Goal: Task Accomplishment & Management: Use online tool/utility

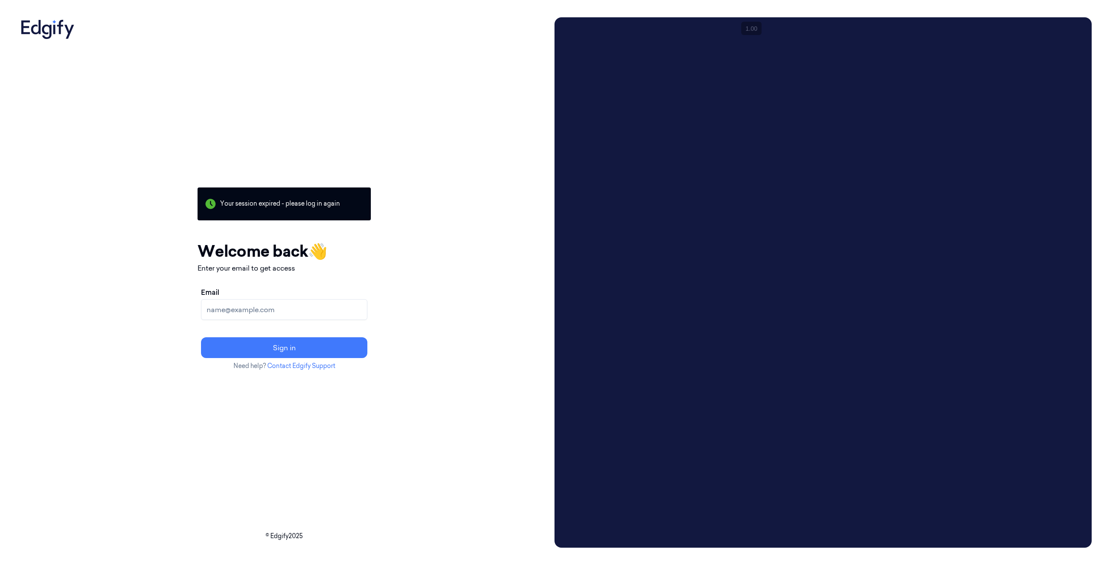
click at [295, 305] on input "Email" at bounding box center [284, 309] width 166 height 21
click at [296, 339] on button "Sign in" at bounding box center [284, 347] width 166 height 21
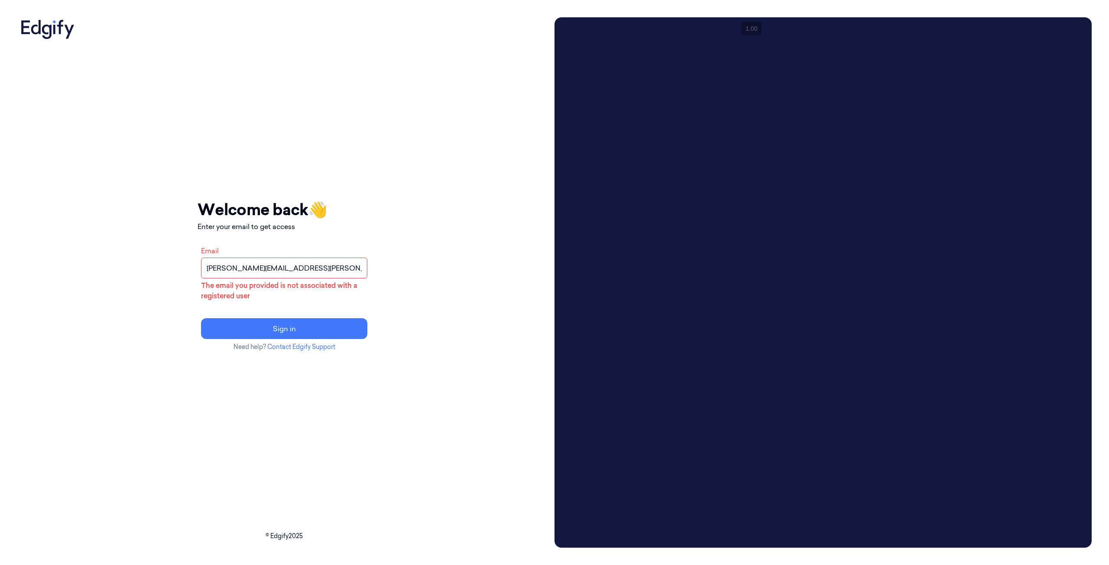
drag, startPoint x: 288, startPoint y: 270, endPoint x: 201, endPoint y: 269, distance: 86.2
click at [201, 269] on div "Your session expired - please log in again Email sent - check your inbox for th…" at bounding box center [284, 282] width 534 height 531
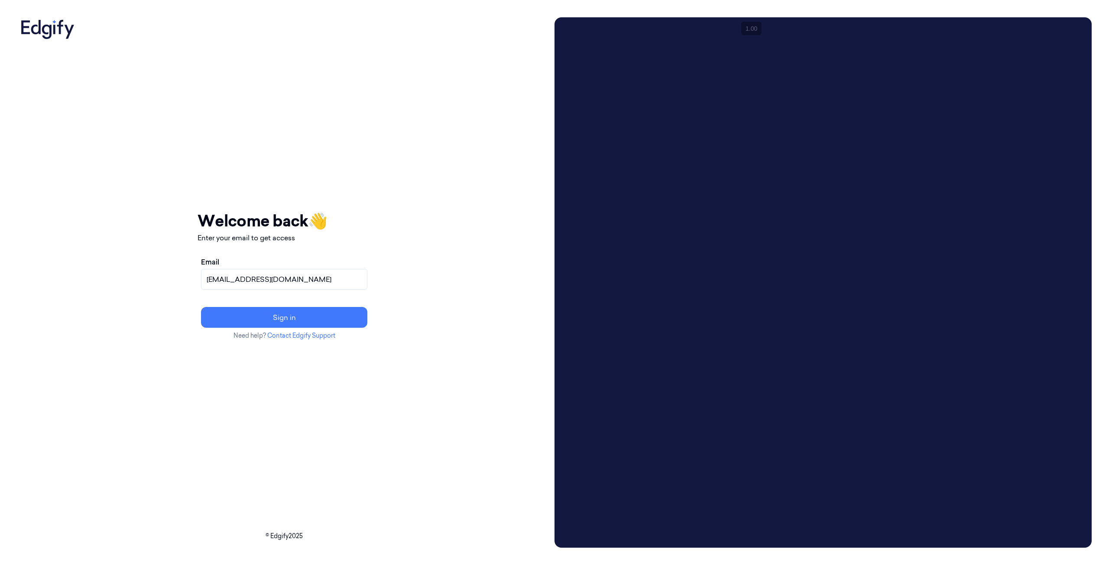
type input "[EMAIL_ADDRESS][DOMAIN_NAME]"
click at [201, 307] on button "Sign in" at bounding box center [284, 317] width 166 height 21
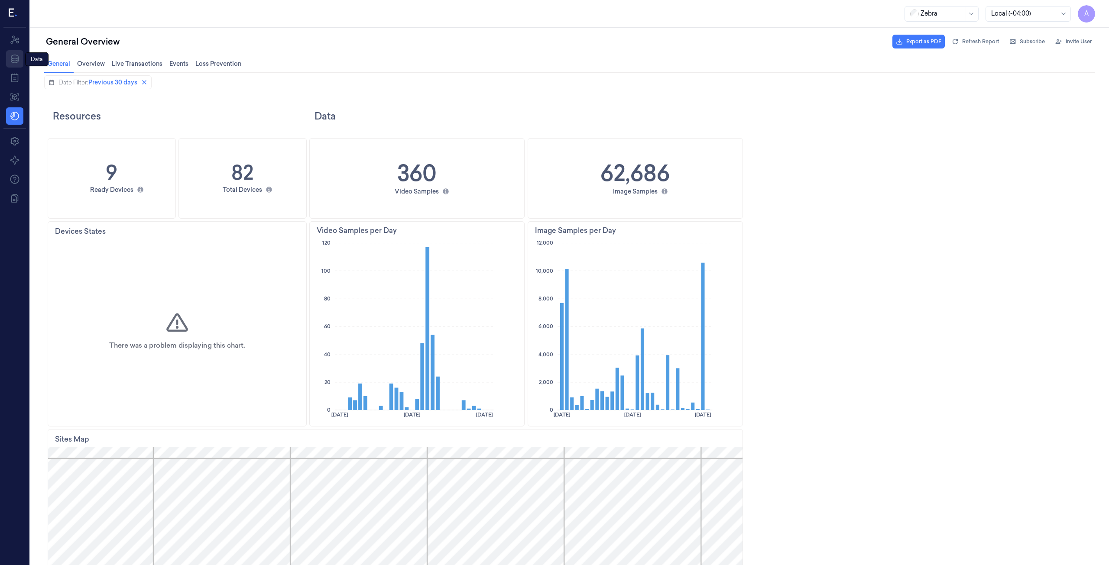
click at [14, 60] on icon at bounding box center [15, 59] width 10 height 10
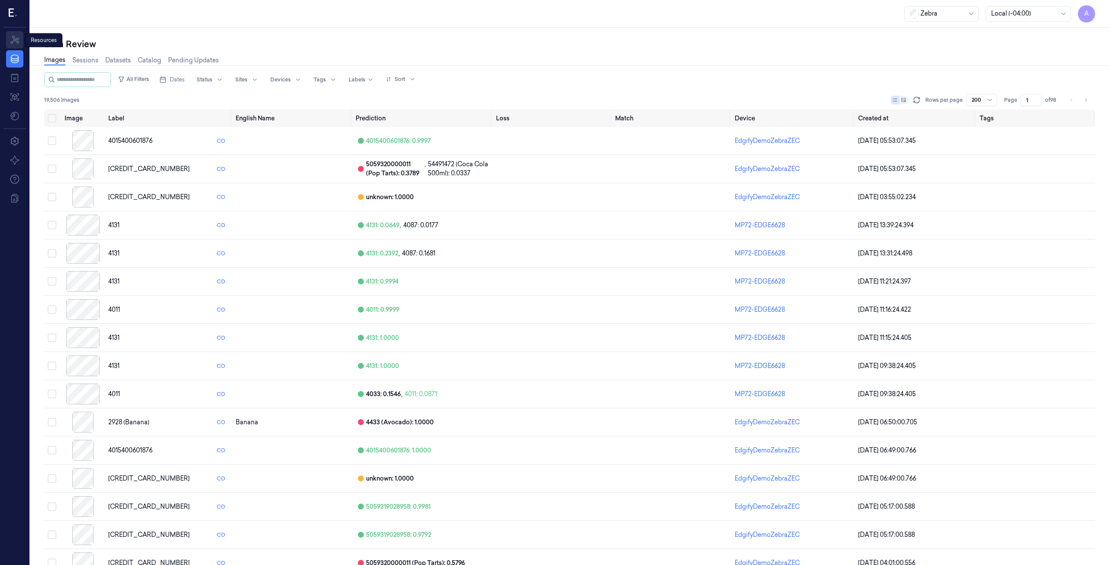
click at [14, 43] on icon at bounding box center [15, 40] width 10 height 10
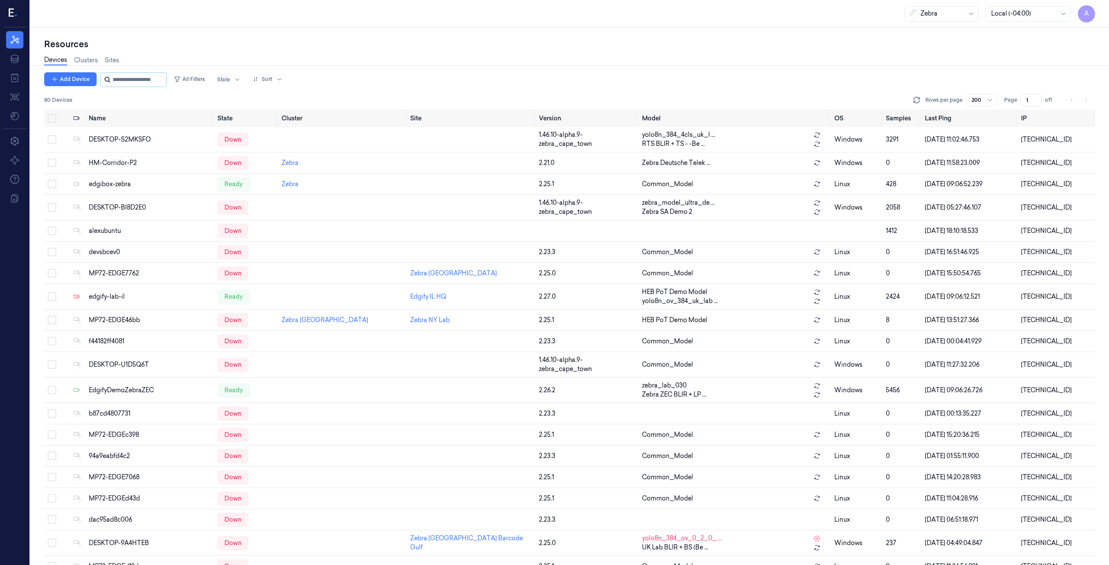
click at [123, 81] on input "string" at bounding box center [139, 80] width 52 height 14
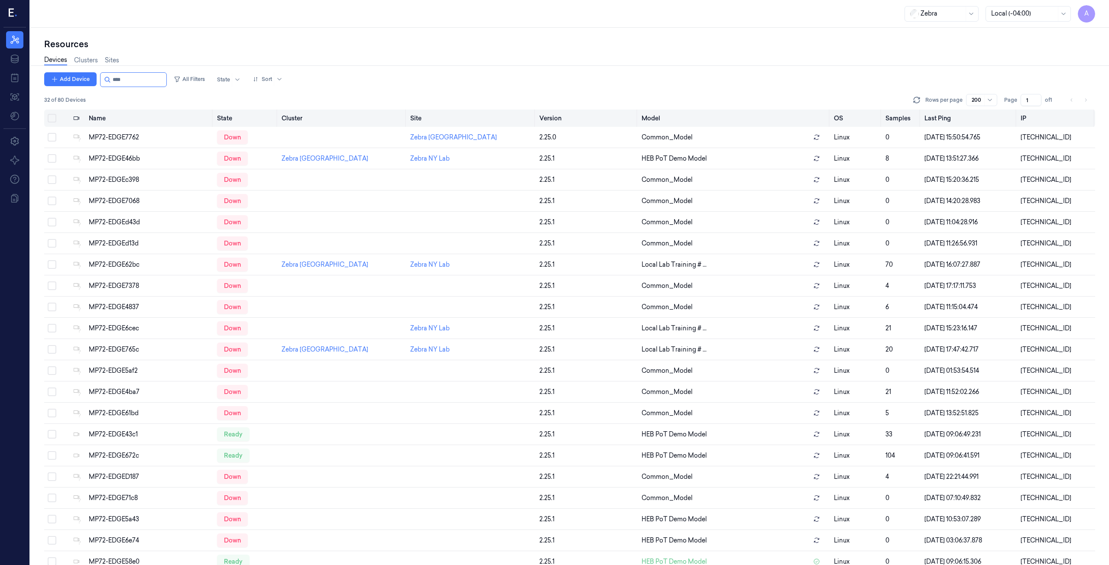
type input "****"
click at [230, 117] on th "State" at bounding box center [246, 118] width 65 height 17
click at [230, 83] on div at bounding box center [223, 80] width 13 height 8
click at [132, 78] on input "string" at bounding box center [139, 80] width 52 height 14
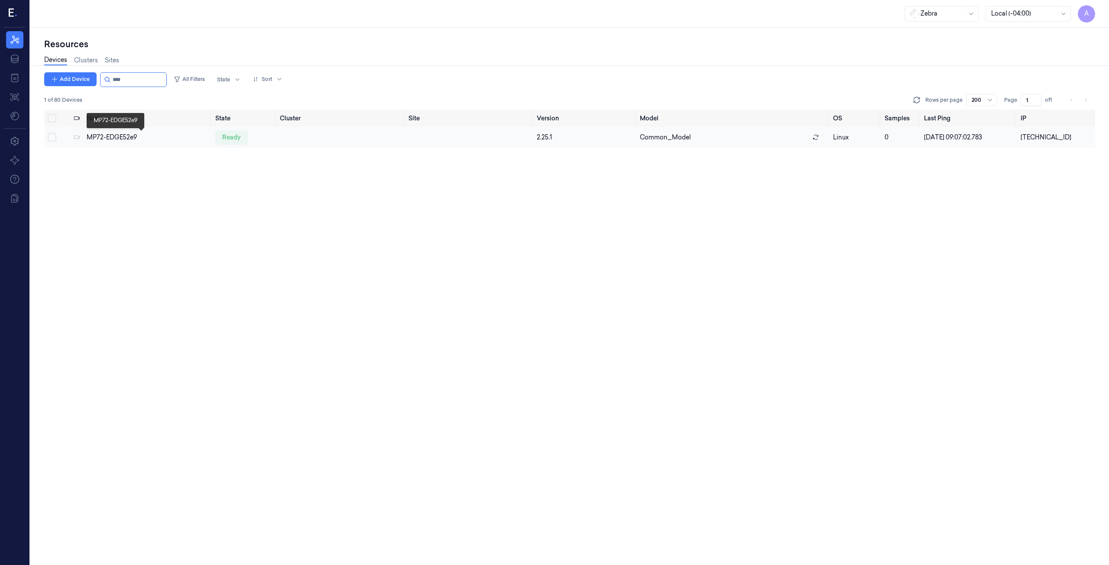
type input "****"
click at [114, 139] on div "MP72-EDGE52e9" at bounding box center [148, 137] width 122 height 9
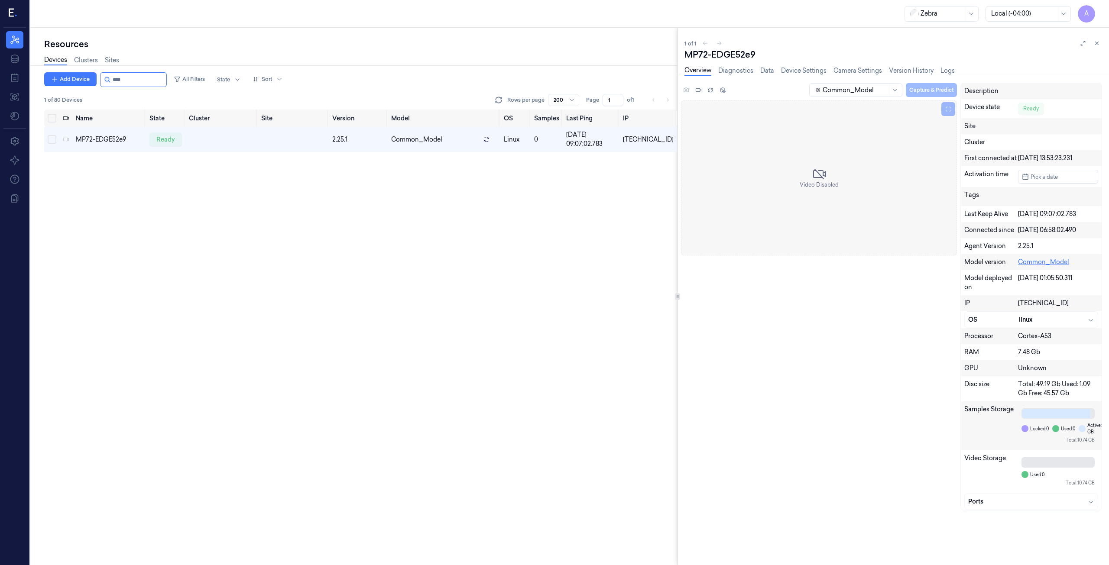
click at [1038, 259] on link "Common_Model" at bounding box center [1043, 262] width 51 height 8
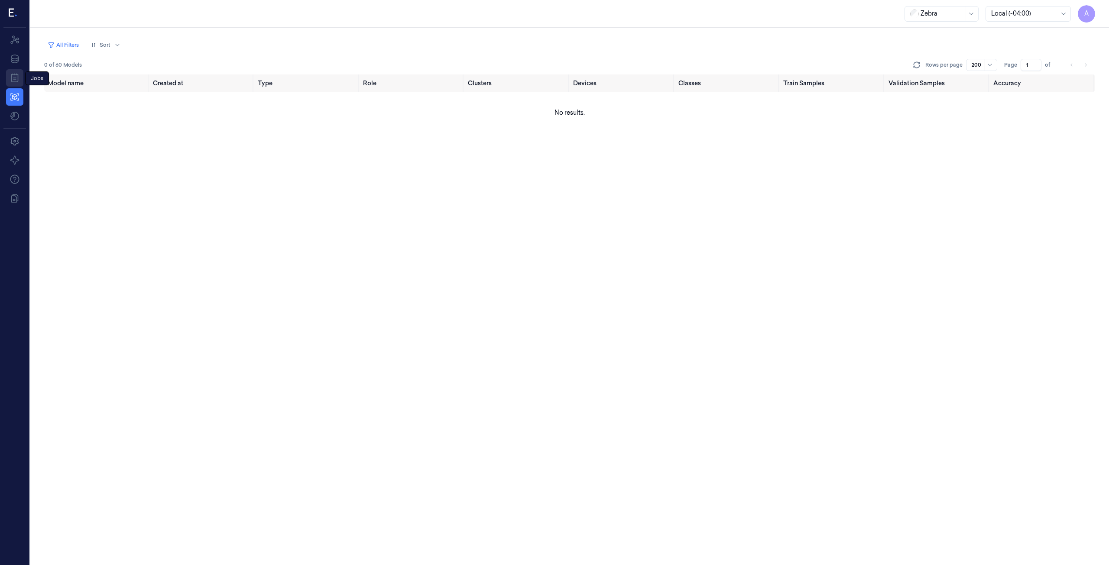
click at [18, 81] on icon at bounding box center [14, 78] width 7 height 9
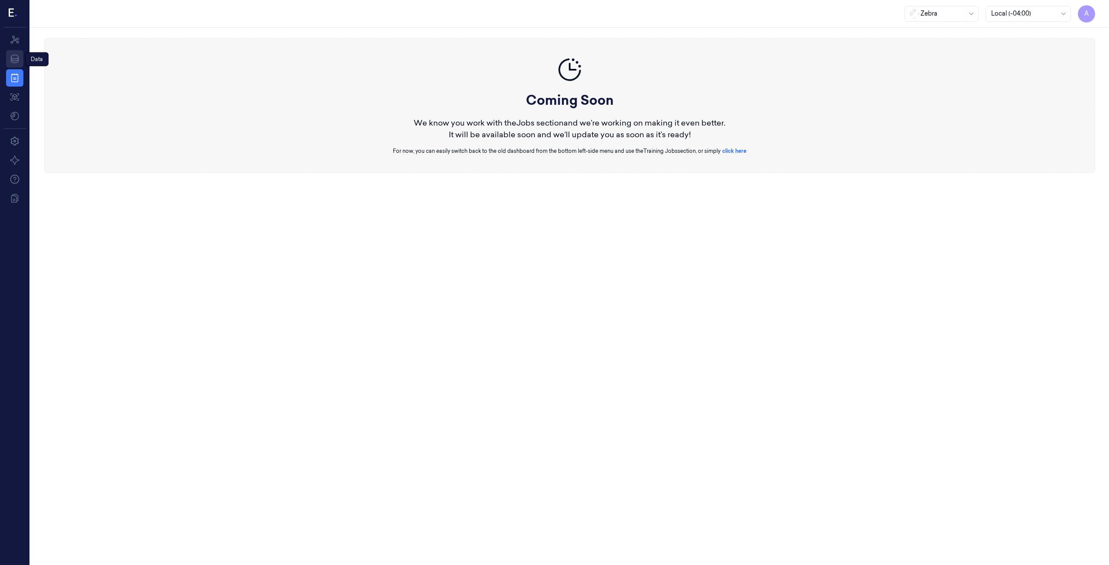
click at [16, 61] on icon at bounding box center [15, 59] width 8 height 9
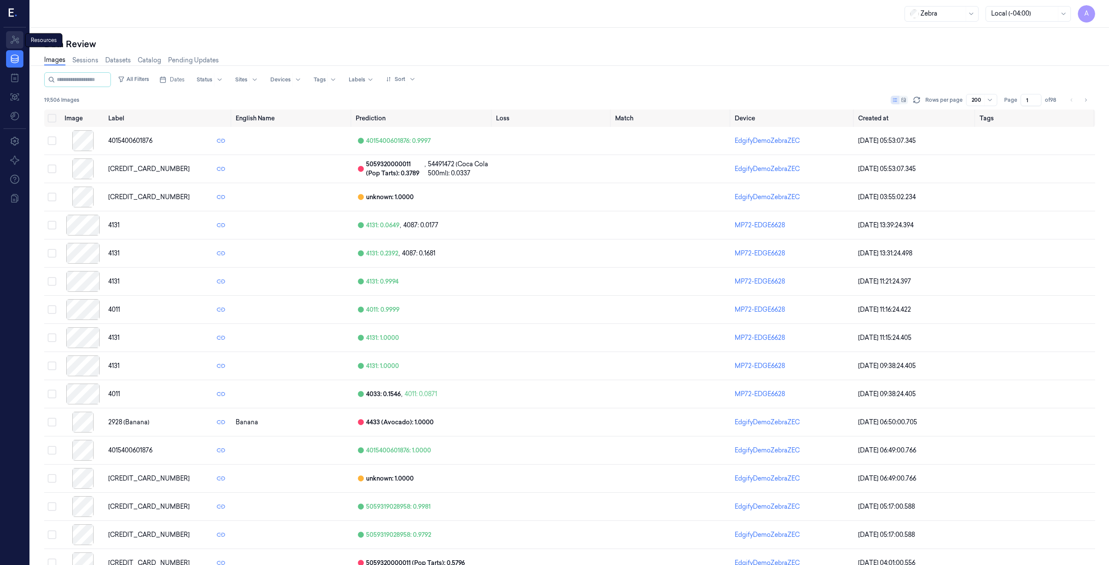
click at [16, 40] on icon at bounding box center [14, 40] width 9 height 8
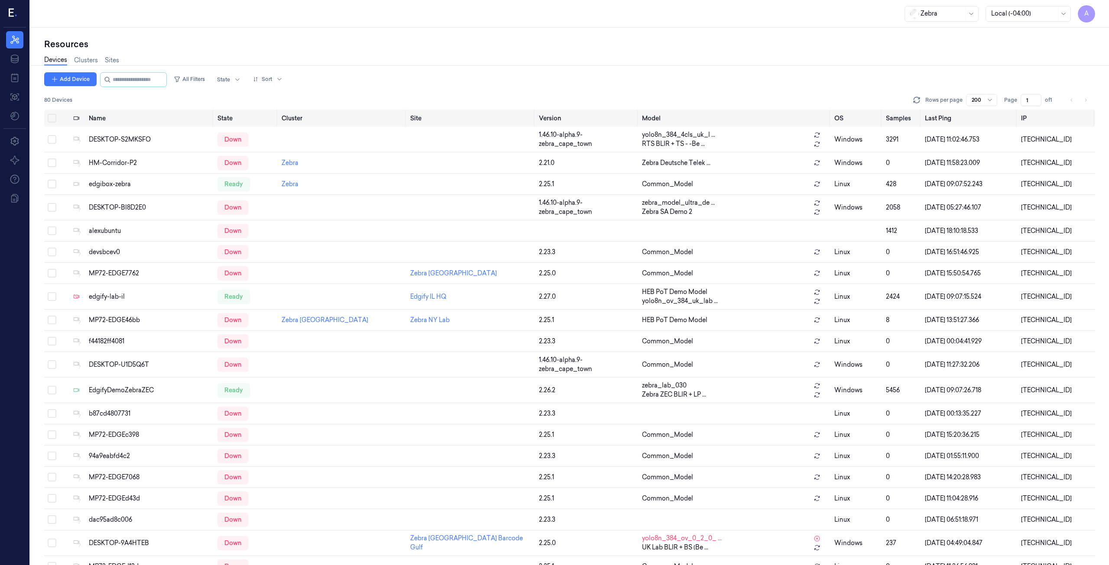
click at [16, 18] on icon at bounding box center [13, 13] width 9 height 13
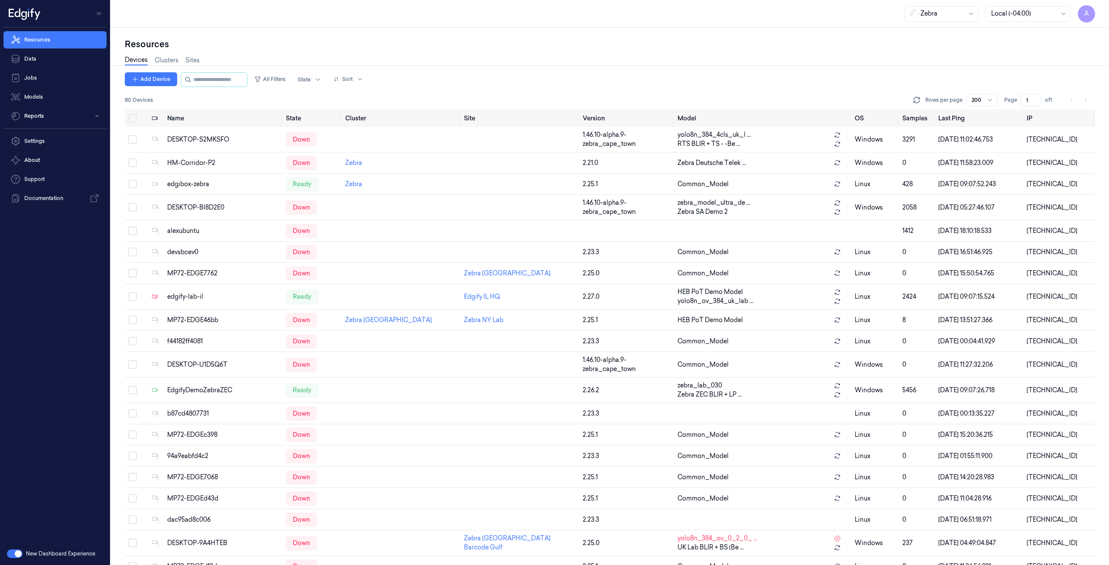
click at [16, 557] on button "button" at bounding box center [15, 554] width 16 height 9
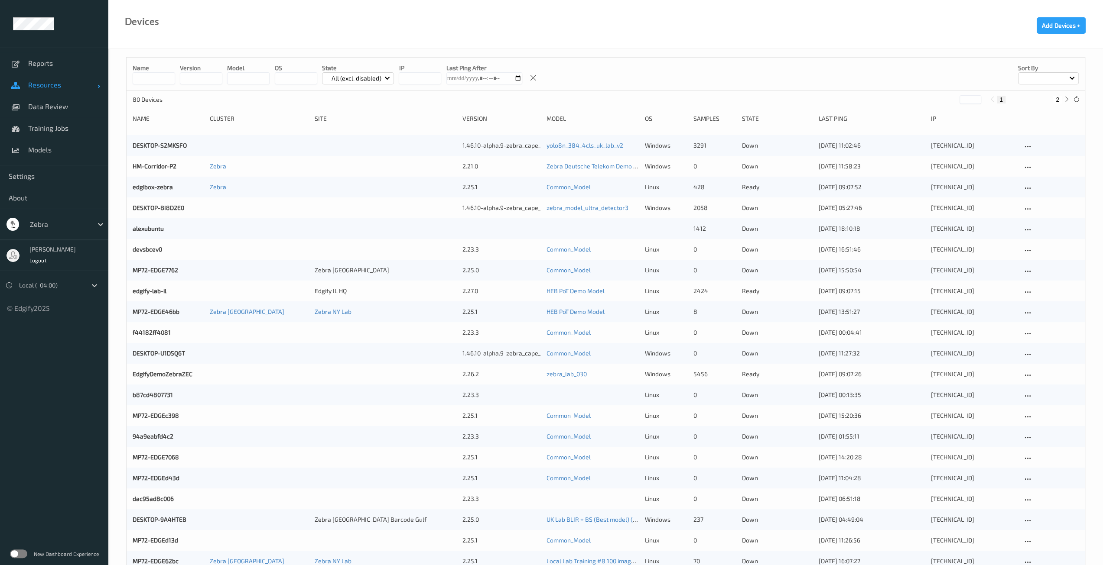
click at [46, 88] on span "Resources" at bounding box center [62, 85] width 69 height 9
click at [36, 204] on link "Models" at bounding box center [54, 215] width 108 height 22
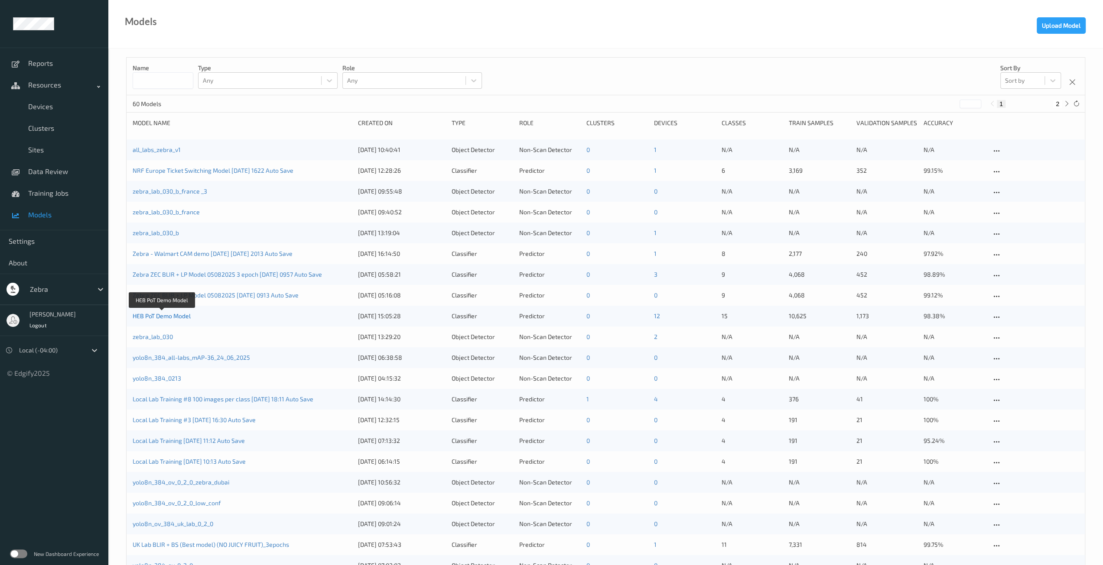
click at [174, 317] on link "HEB PoT Demo Model" at bounding box center [162, 315] width 58 height 7
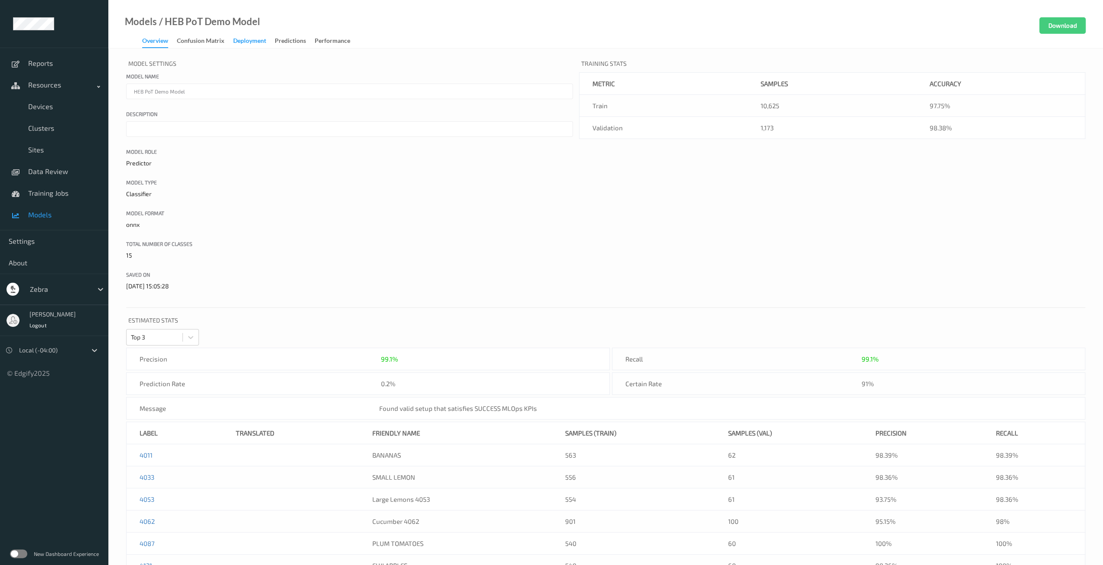
click at [258, 37] on div "Deployment" at bounding box center [249, 41] width 33 height 11
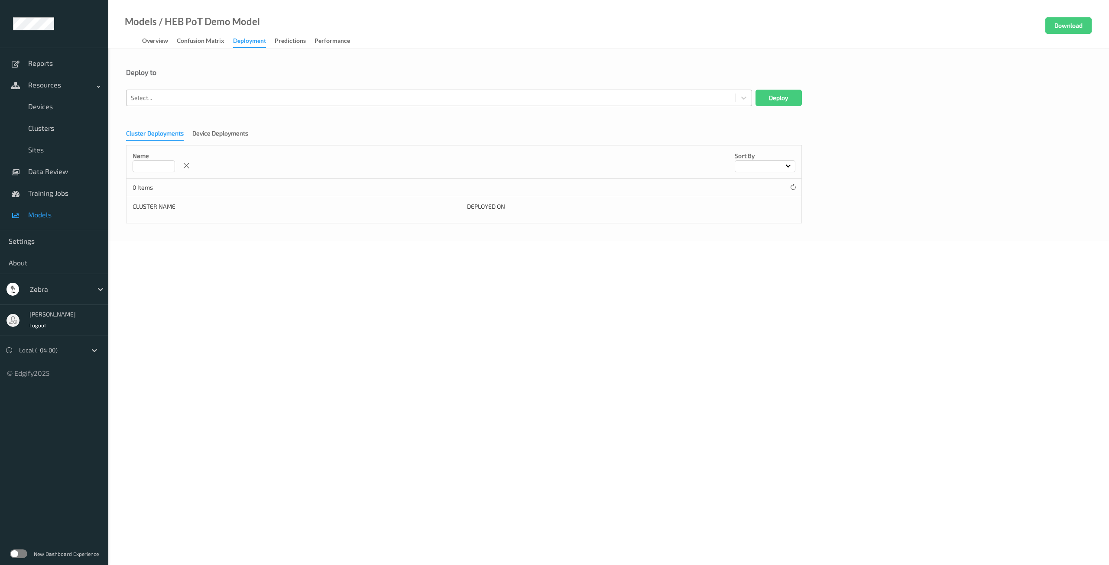
click at [285, 97] on div at bounding box center [431, 98] width 600 height 10
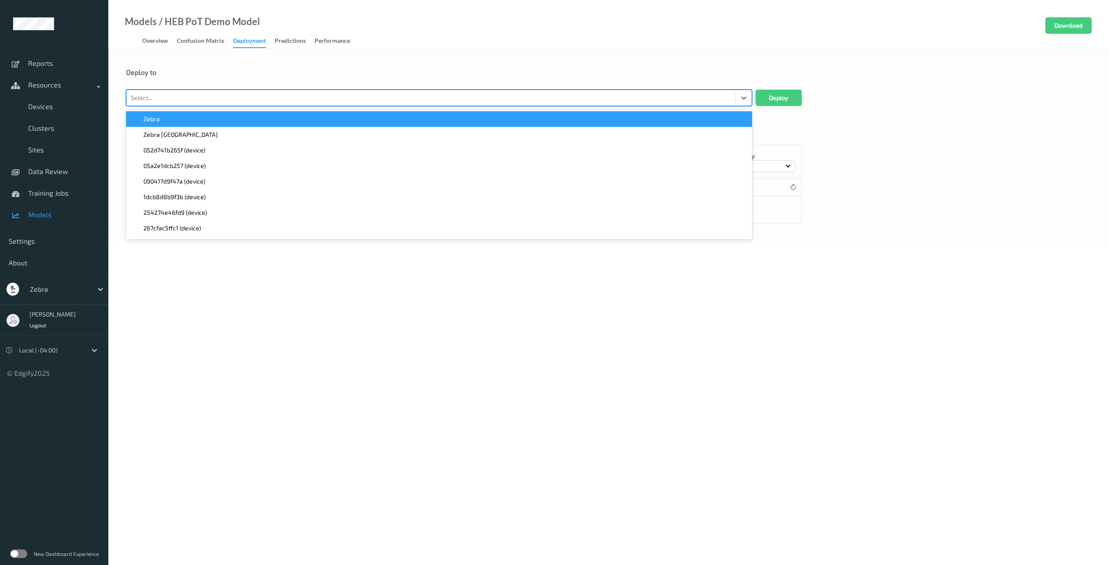
click at [285, 97] on div at bounding box center [431, 98] width 600 height 10
type input "52e"
click at [198, 121] on span "MP72-EDGE52e9 (device)" at bounding box center [177, 119] width 69 height 9
click at [793, 103] on button "Deploy" at bounding box center [779, 98] width 46 height 16
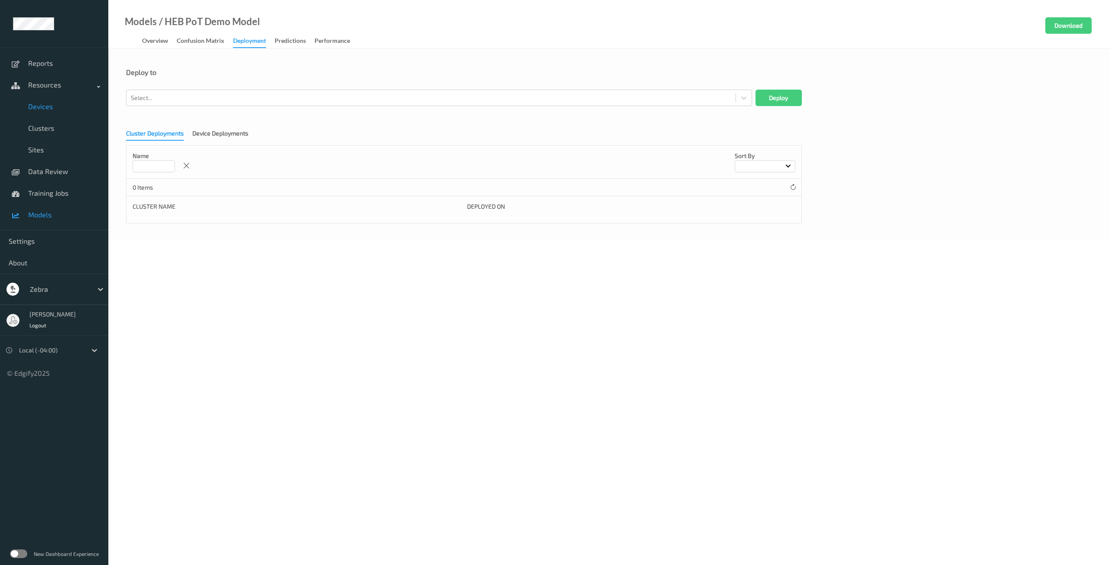
click at [49, 111] on link "Devices" at bounding box center [54, 107] width 108 height 22
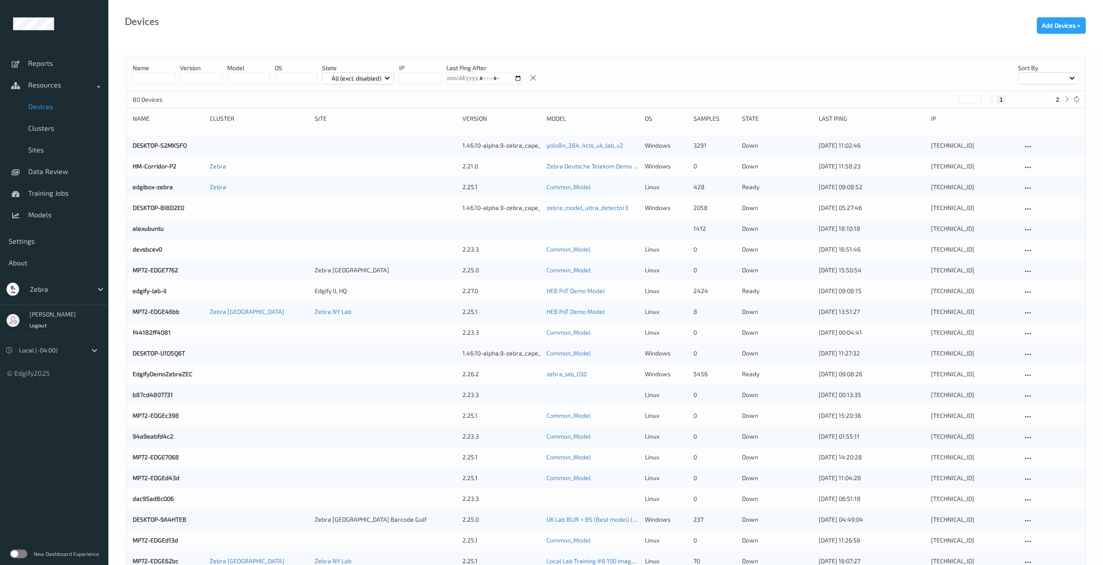
click at [166, 96] on p "80 Devices" at bounding box center [165, 99] width 65 height 9
click at [160, 81] on input at bounding box center [154, 78] width 42 height 12
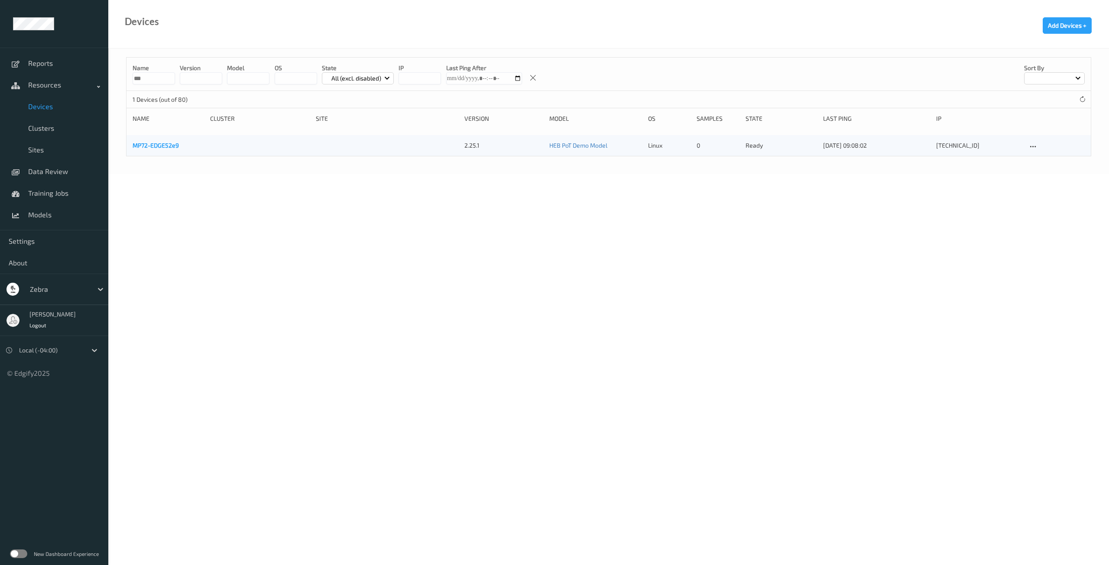
type input "***"
click at [167, 142] on link "MP72-EDGE52e9" at bounding box center [156, 145] width 46 height 7
